Goal: Communication & Community: Answer question/provide support

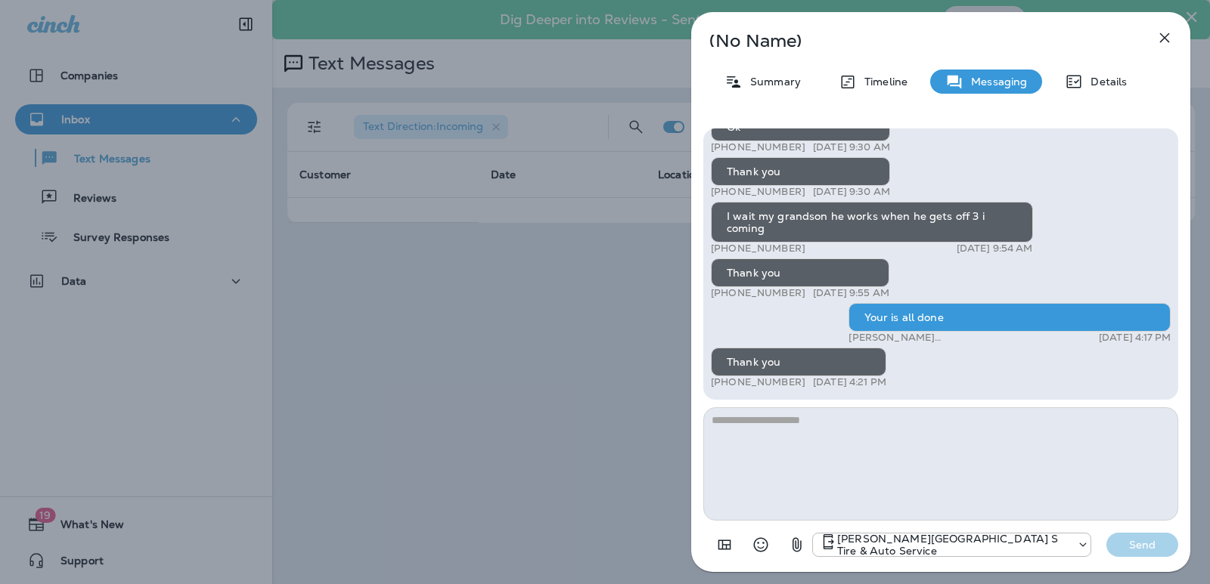
click at [1165, 35] on icon "button" at bounding box center [1164, 38] width 18 height 18
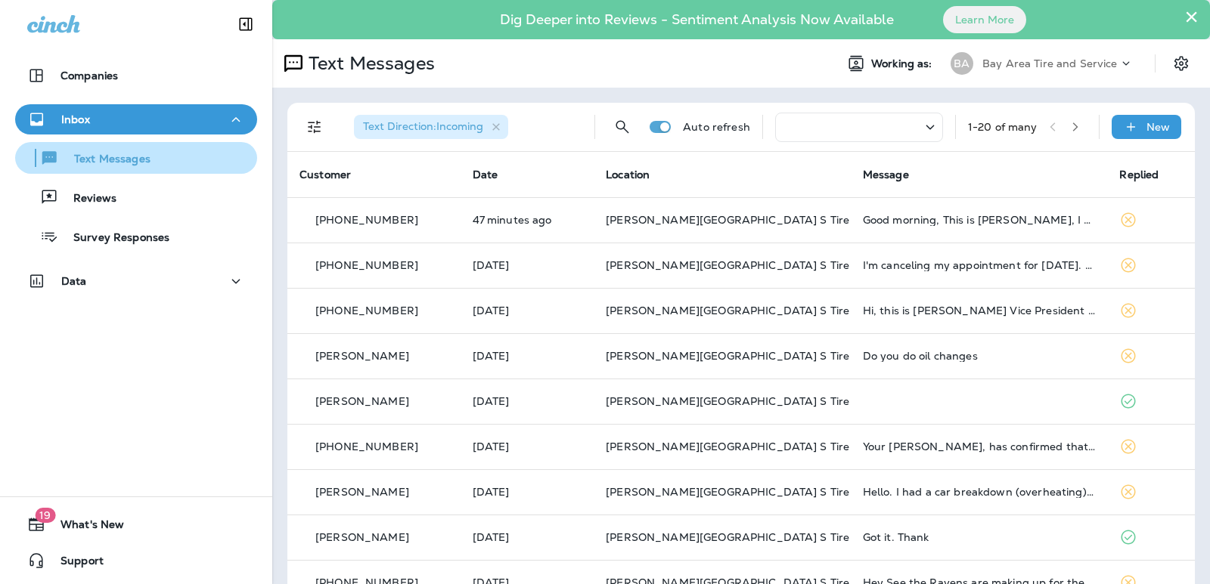
click at [118, 157] on p "Text Messages" at bounding box center [104, 160] width 91 height 14
click at [115, 163] on p "Text Messages" at bounding box center [104, 160] width 91 height 14
click at [1184, 18] on button "×" at bounding box center [1191, 17] width 14 height 24
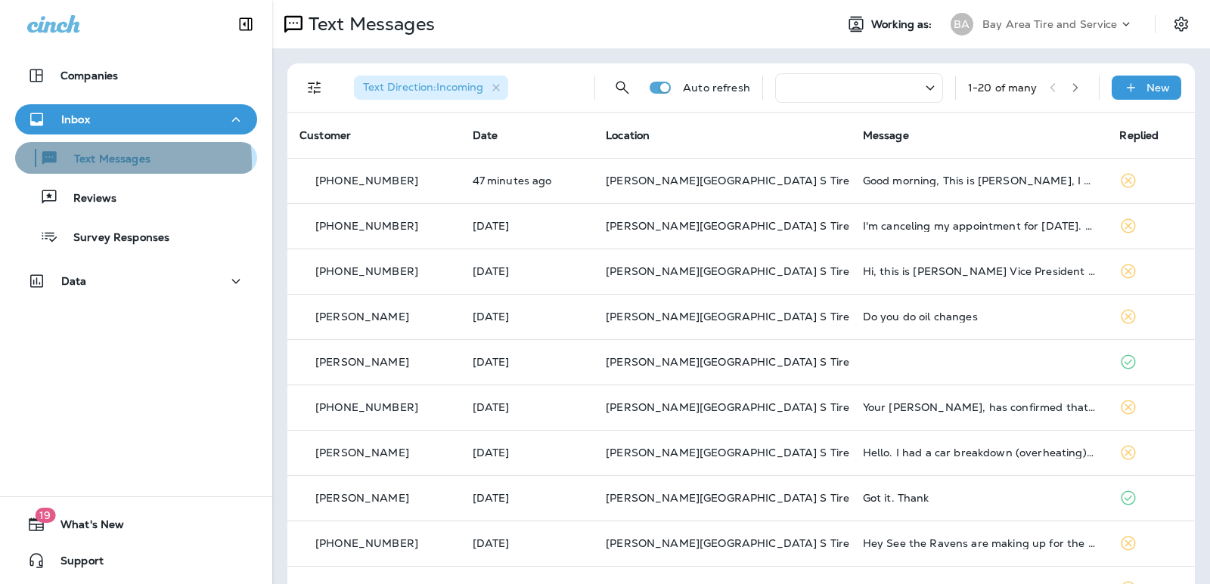
click at [91, 163] on p "Text Messages" at bounding box center [104, 160] width 91 height 14
click at [99, 160] on p "Text Messages" at bounding box center [104, 160] width 91 height 14
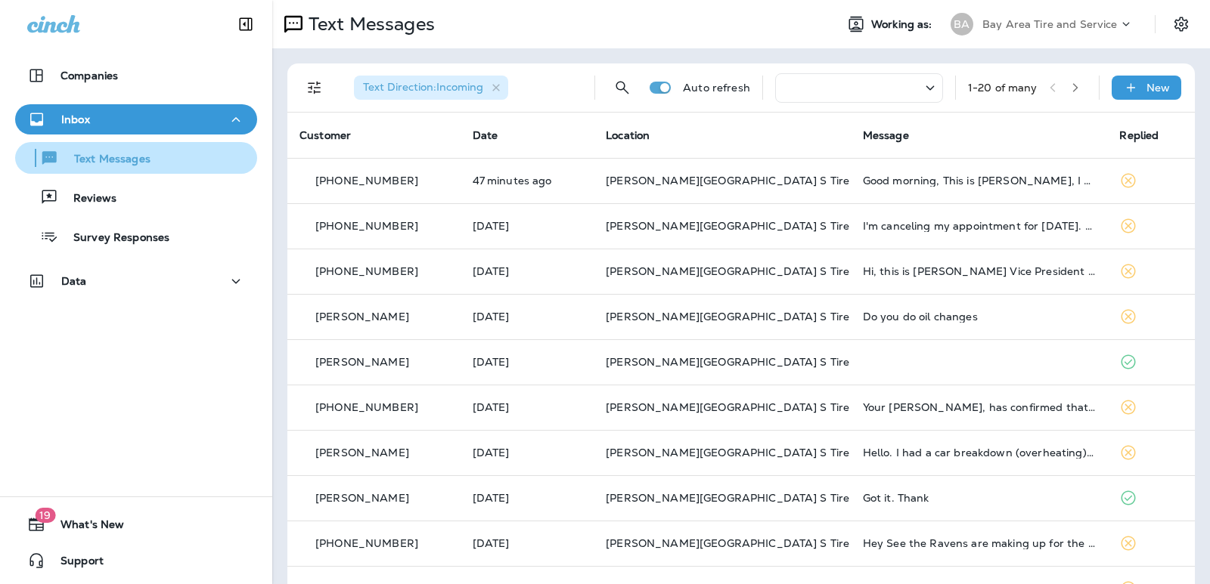
click at [99, 160] on p "Text Messages" at bounding box center [104, 160] width 91 height 14
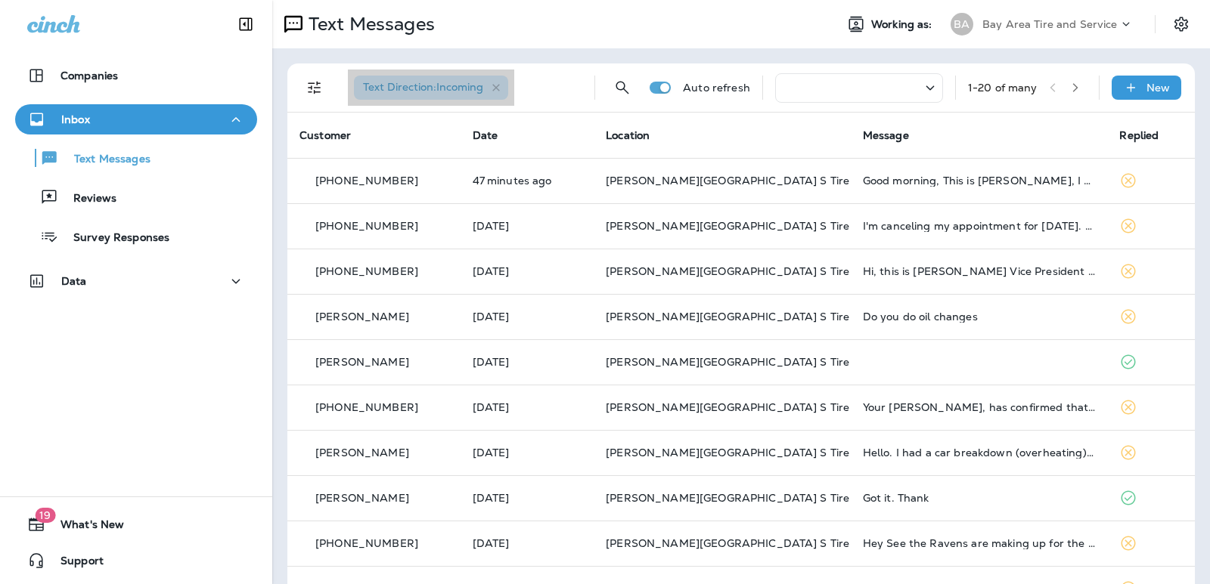
click at [448, 84] on span "Text Direction : Incoming" at bounding box center [423, 87] width 120 height 14
click at [497, 85] on icon "button" at bounding box center [496, 88] width 13 height 13
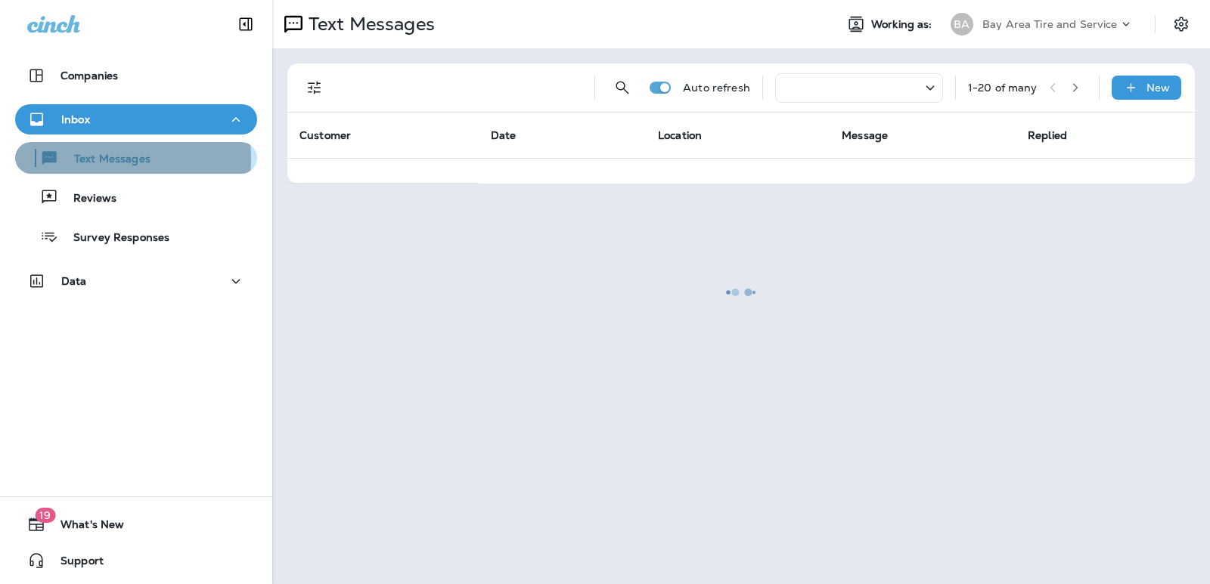
click at [90, 159] on p "Text Messages" at bounding box center [104, 160] width 91 height 14
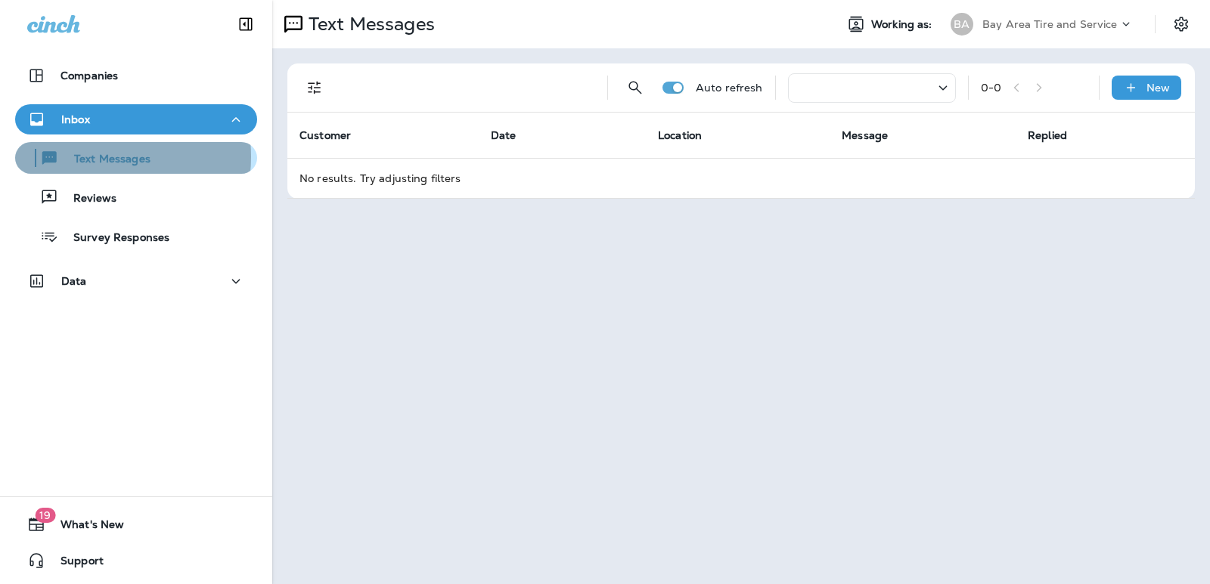
click at [81, 157] on p "Text Messages" at bounding box center [104, 160] width 91 height 14
click at [104, 165] on p "Text Messages" at bounding box center [104, 160] width 91 height 14
click at [104, 164] on p "Text Messages" at bounding box center [104, 160] width 91 height 14
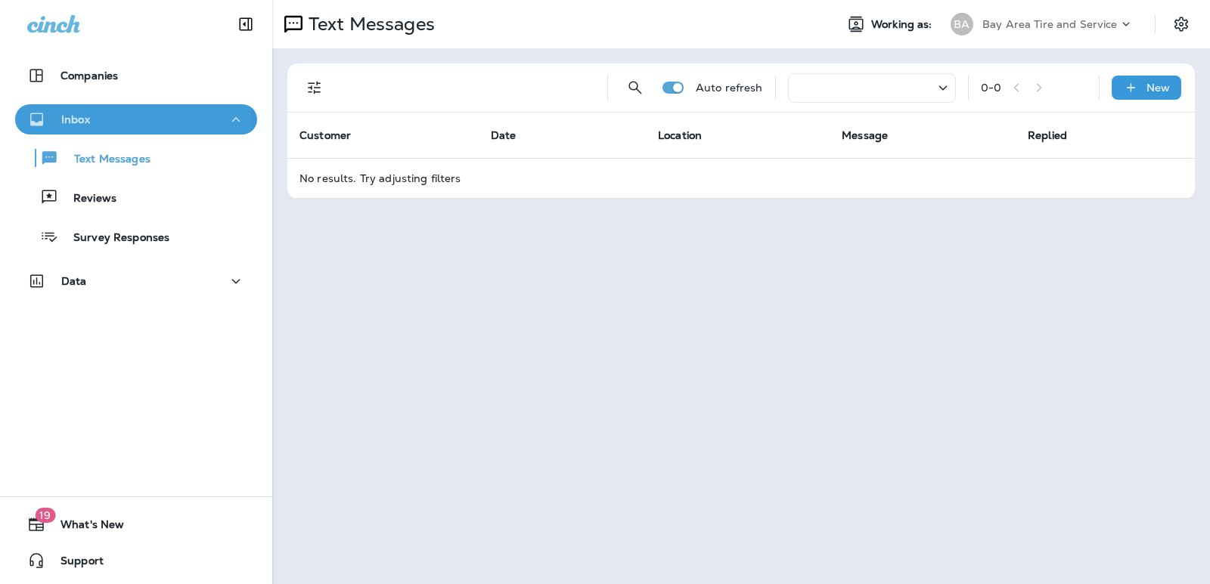
click at [77, 119] on p "Inbox" at bounding box center [75, 119] width 29 height 12
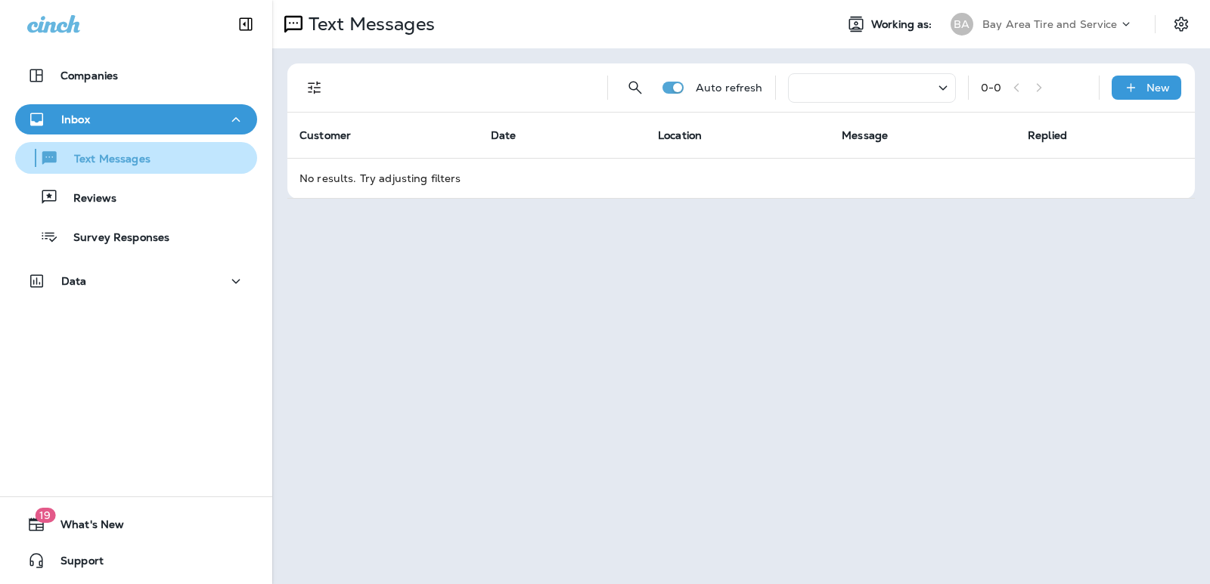
click at [125, 162] on p "Text Messages" at bounding box center [104, 160] width 91 height 14
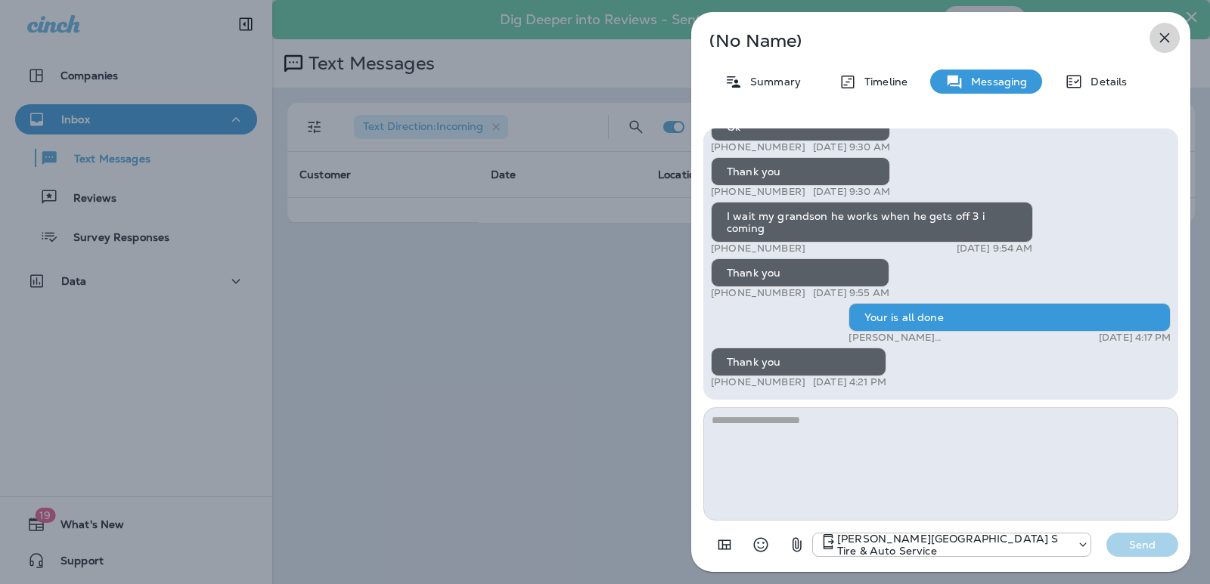
click at [1165, 38] on icon "button" at bounding box center [1165, 38] width 10 height 10
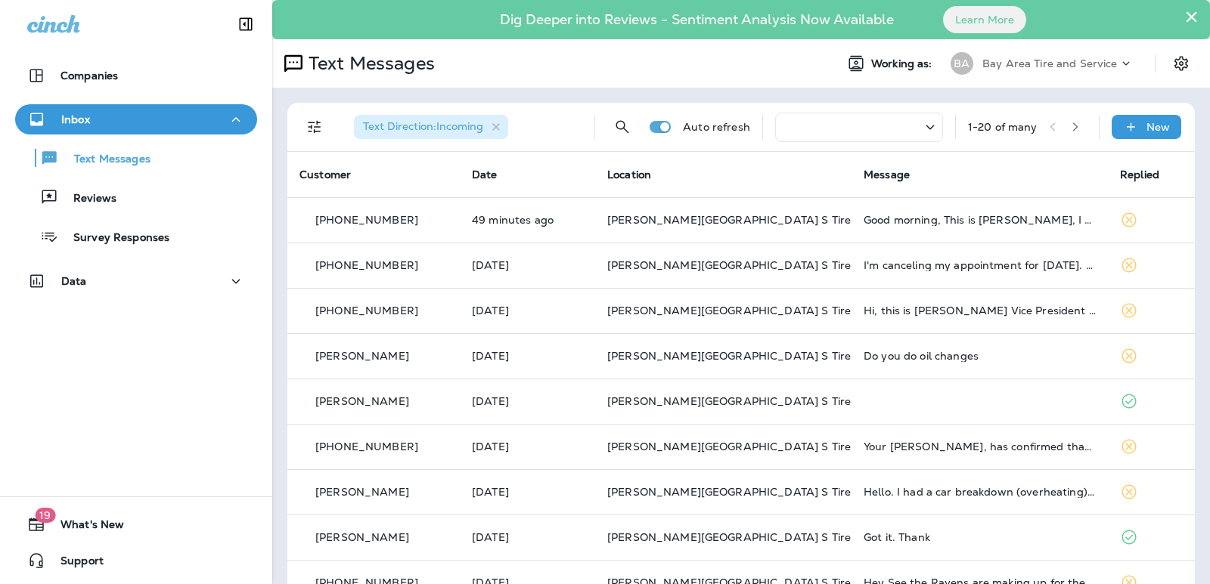
drag, startPoint x: 990, startPoint y: 1, endPoint x: 746, endPoint y: 59, distance: 251.1
click at [746, 59] on div "Text Messages" at bounding box center [547, 63] width 550 height 30
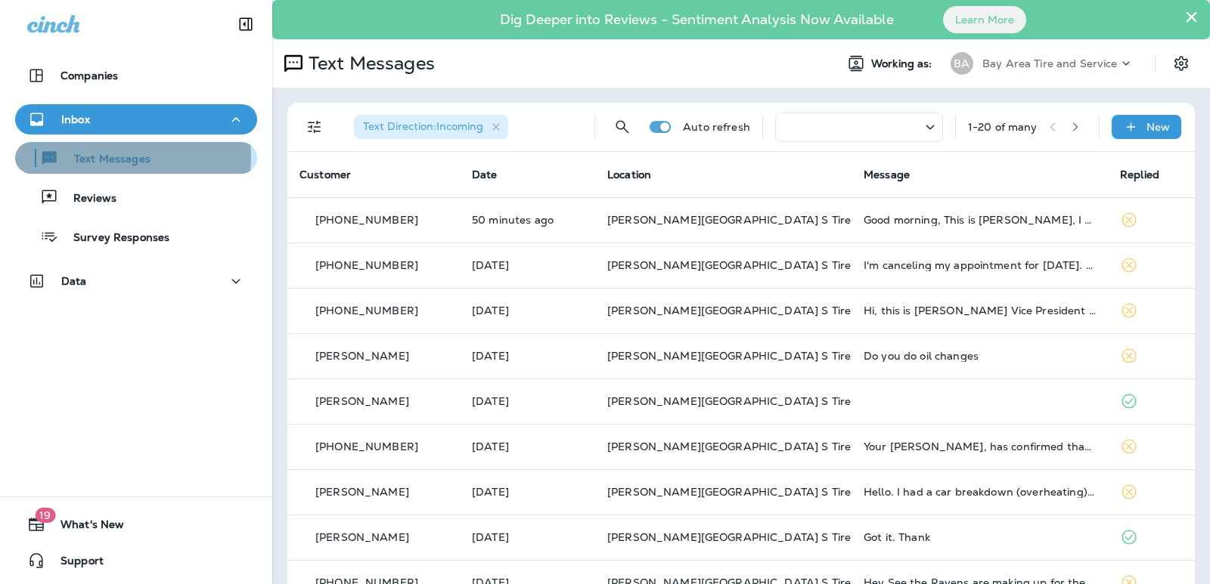
click at [103, 157] on p "Text Messages" at bounding box center [104, 160] width 91 height 14
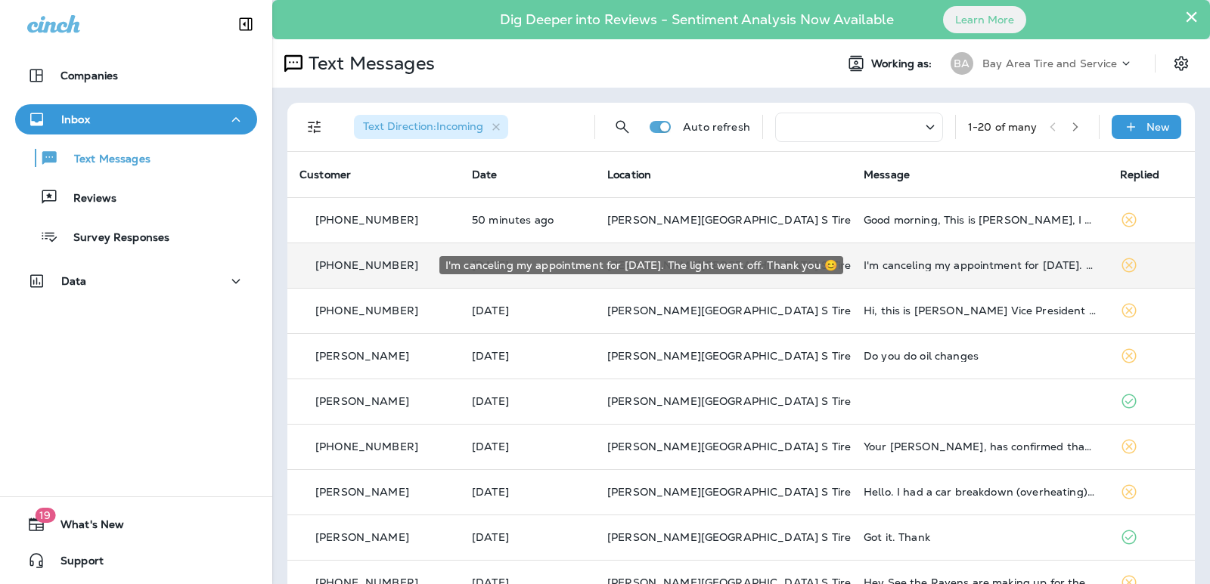
click at [925, 267] on div "I'm canceling my appointment for [DATE]. The light went off. Thank you 😊" at bounding box center [979, 265] width 232 height 12
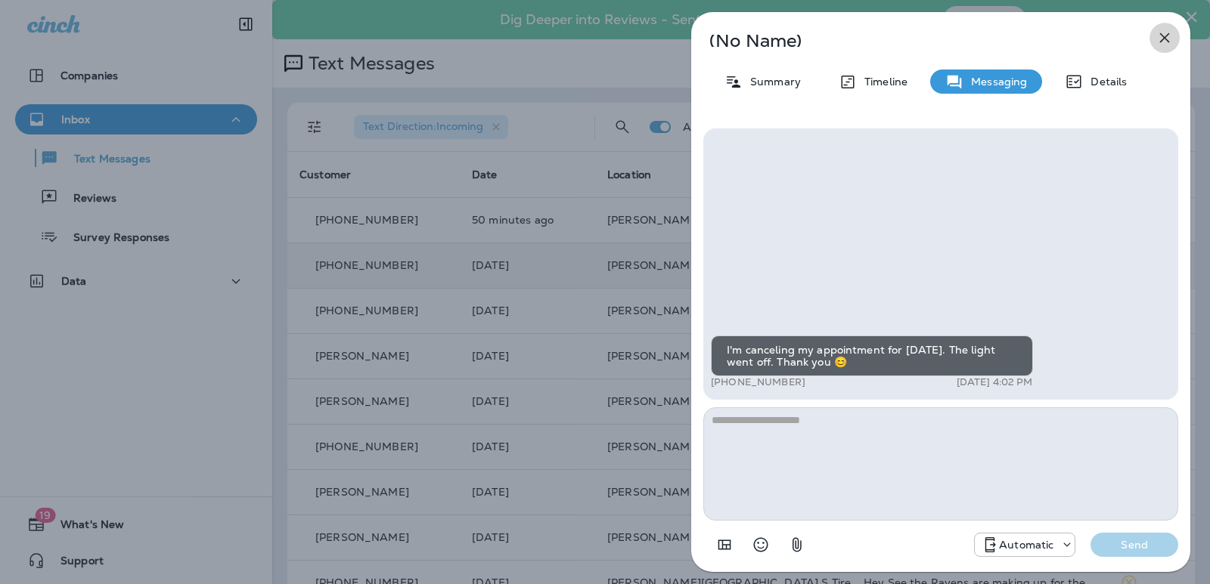
click at [1165, 42] on icon "button" at bounding box center [1164, 38] width 18 height 18
